Goal: Find specific page/section

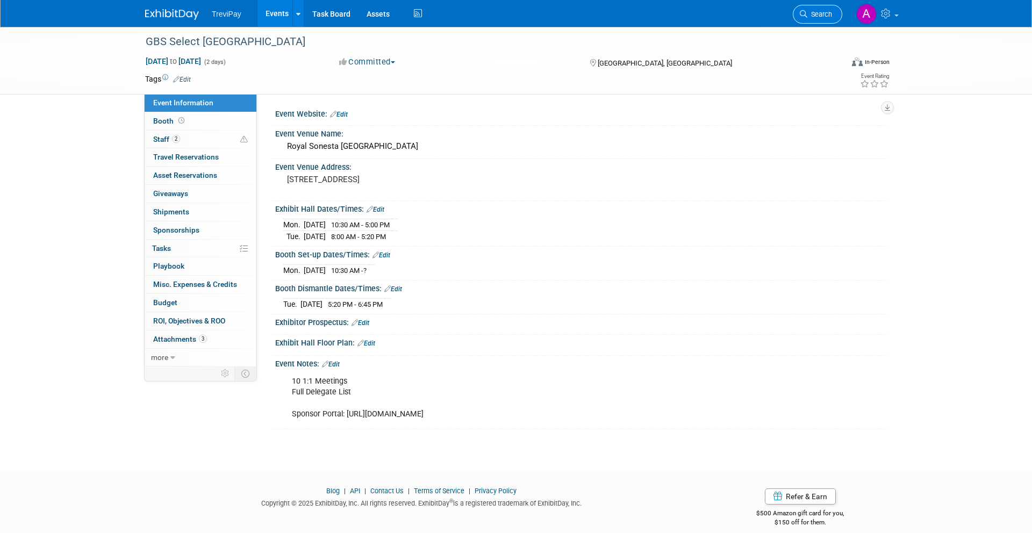
click at [824, 15] on span "Search" at bounding box center [819, 14] width 25 height 8
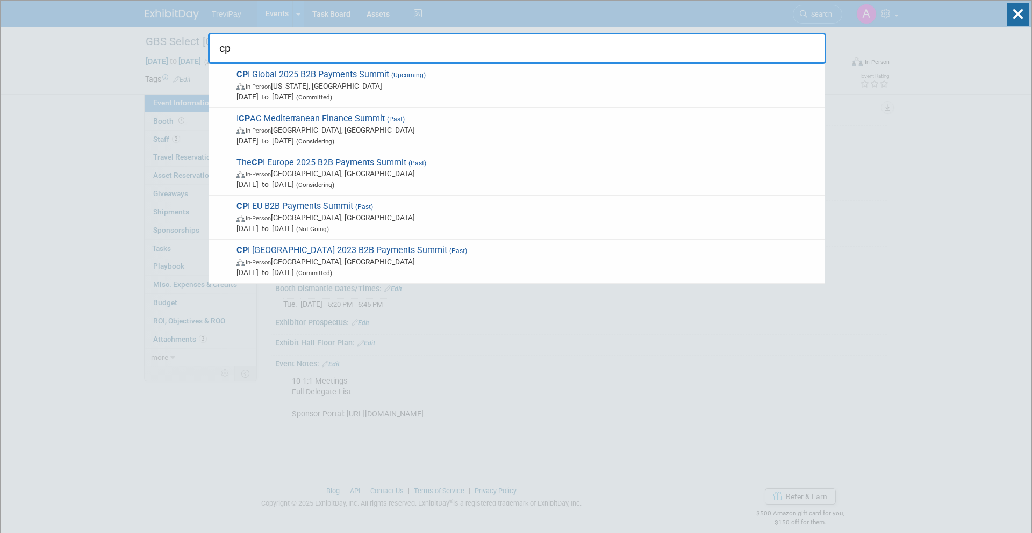
type input "cp"
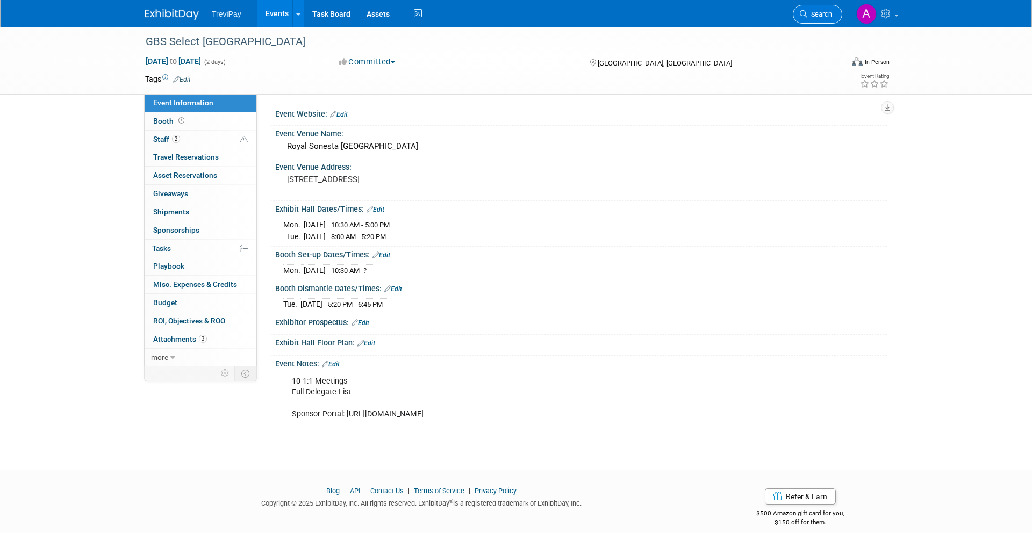
click at [820, 18] on span "Search" at bounding box center [819, 14] width 25 height 8
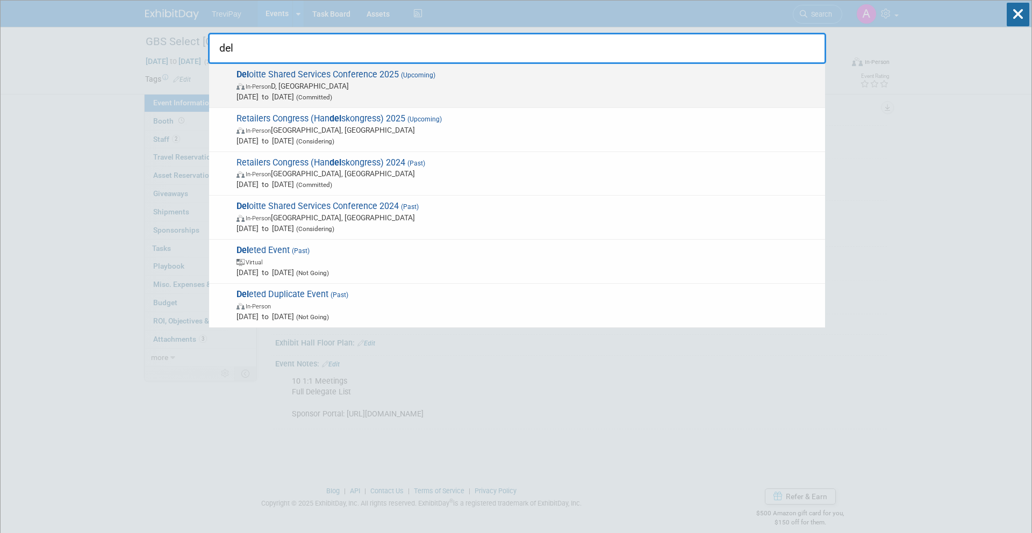
type input "del"
click at [492, 81] on span "In-Person D, Ireland" at bounding box center [528, 86] width 583 height 11
